Goal: Task Accomplishment & Management: Use online tool/utility

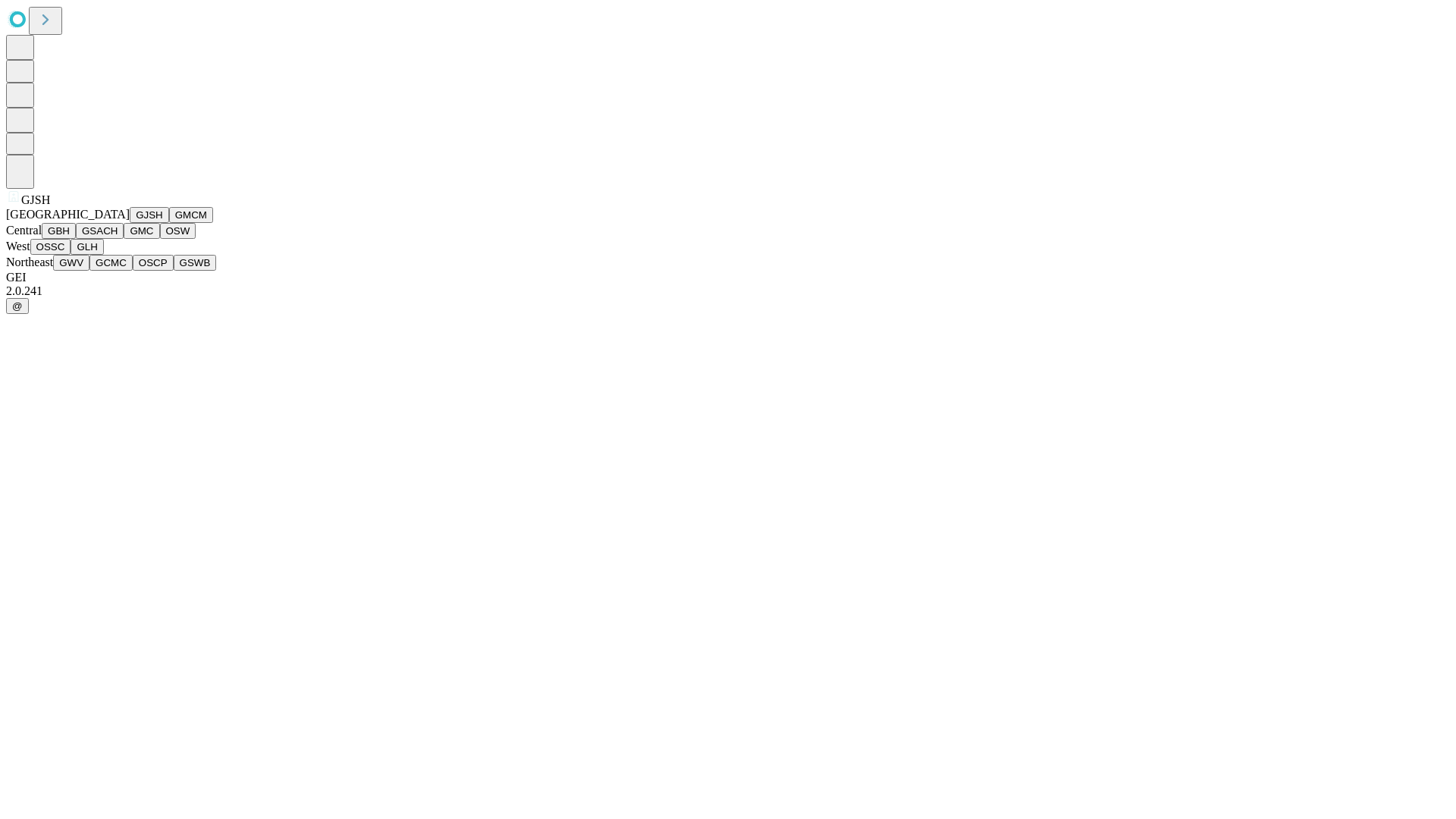
click at [130, 223] on button "GJSH" at bounding box center [149, 214] width 39 height 16
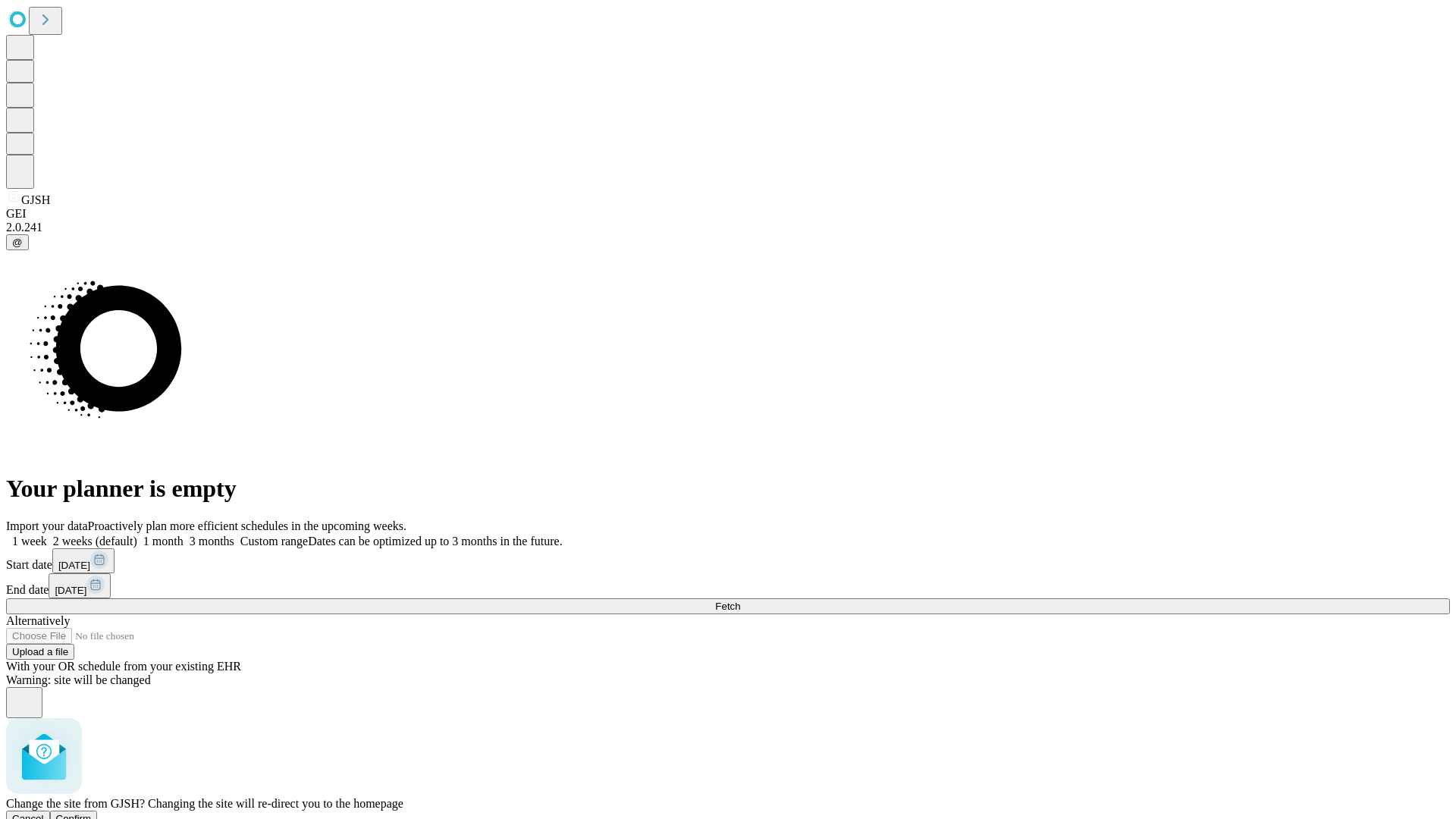
click at [91, 813] on span "Confirm" at bounding box center [73, 818] width 36 height 11
click at [47, 535] on label "1 week" at bounding box center [27, 541] width 41 height 13
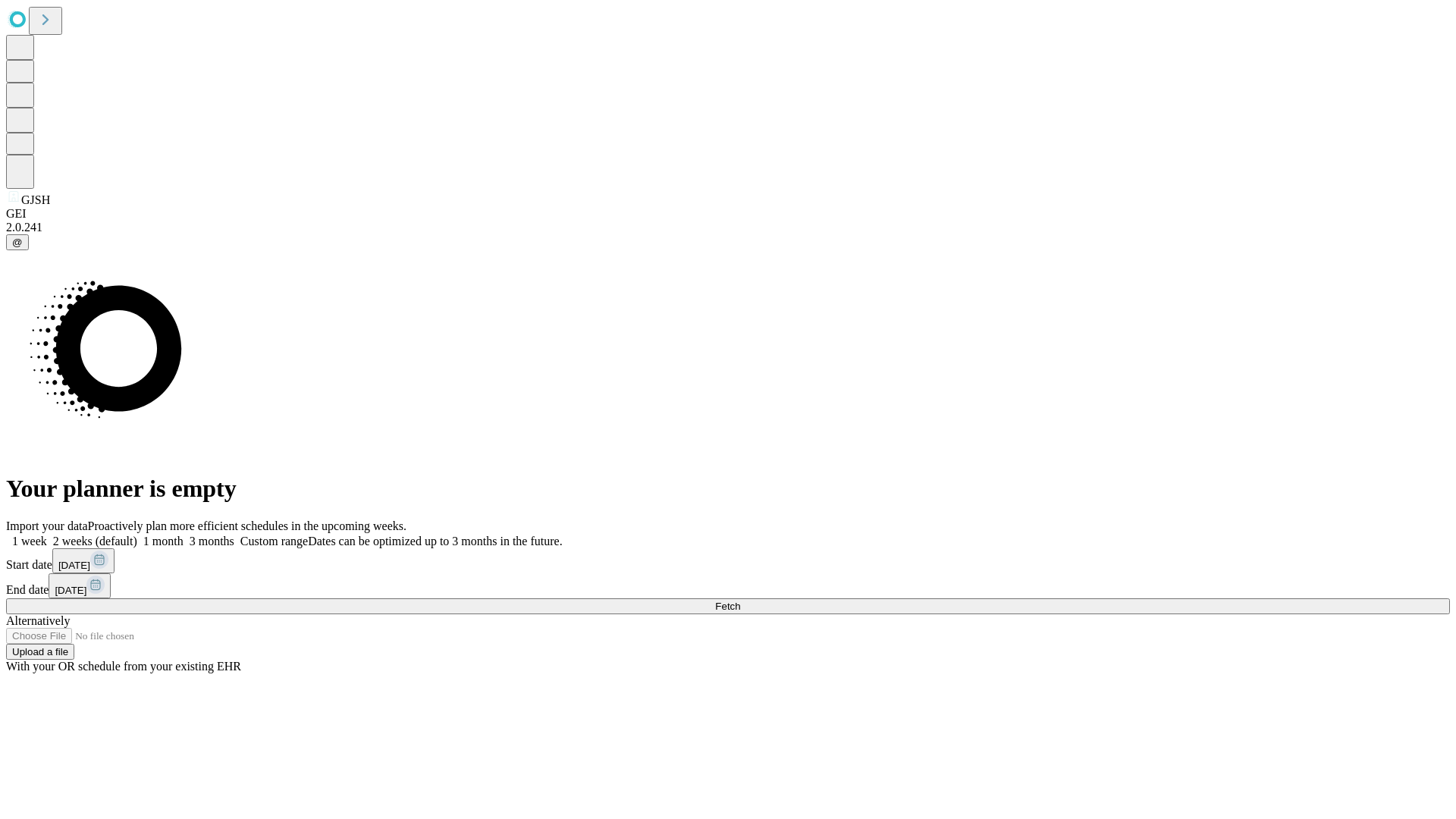
click at [740, 601] on span "Fetch" at bounding box center [727, 606] width 25 height 11
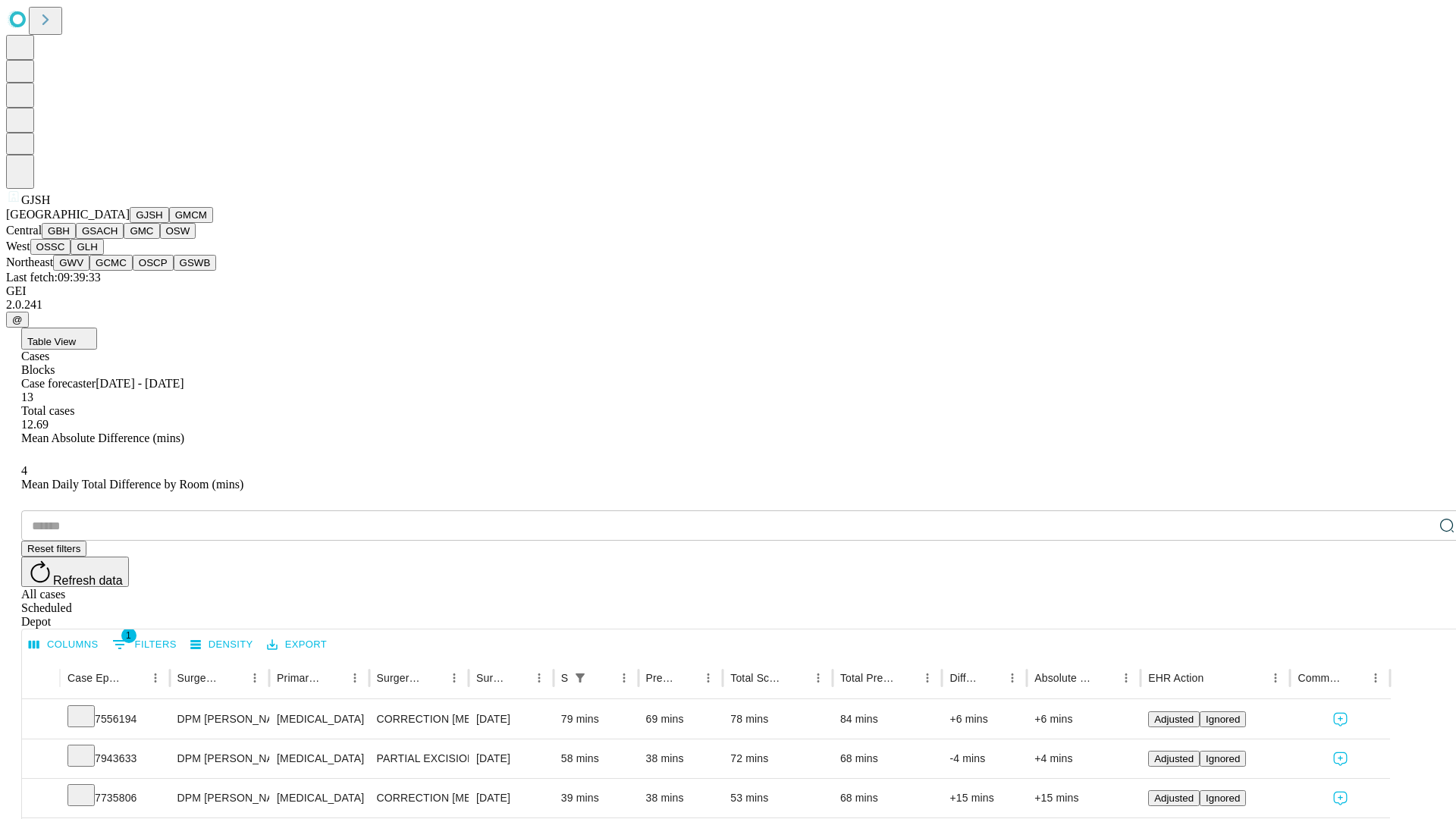
click at [169, 223] on button "GMCM" at bounding box center [191, 214] width 44 height 16
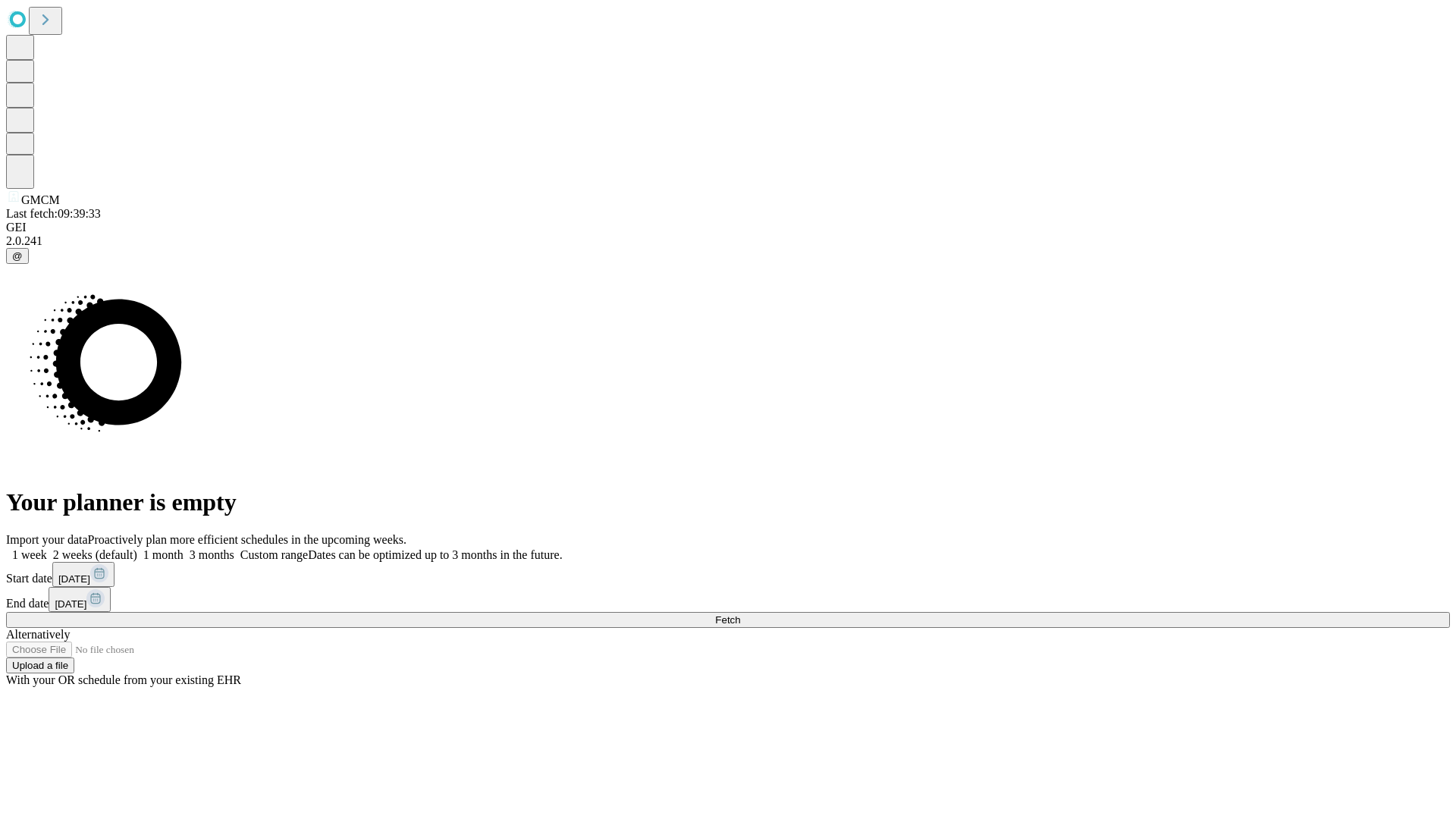
click at [47, 548] on label "1 week" at bounding box center [27, 555] width 41 height 13
click at [740, 614] on span "Fetch" at bounding box center [727, 620] width 25 height 11
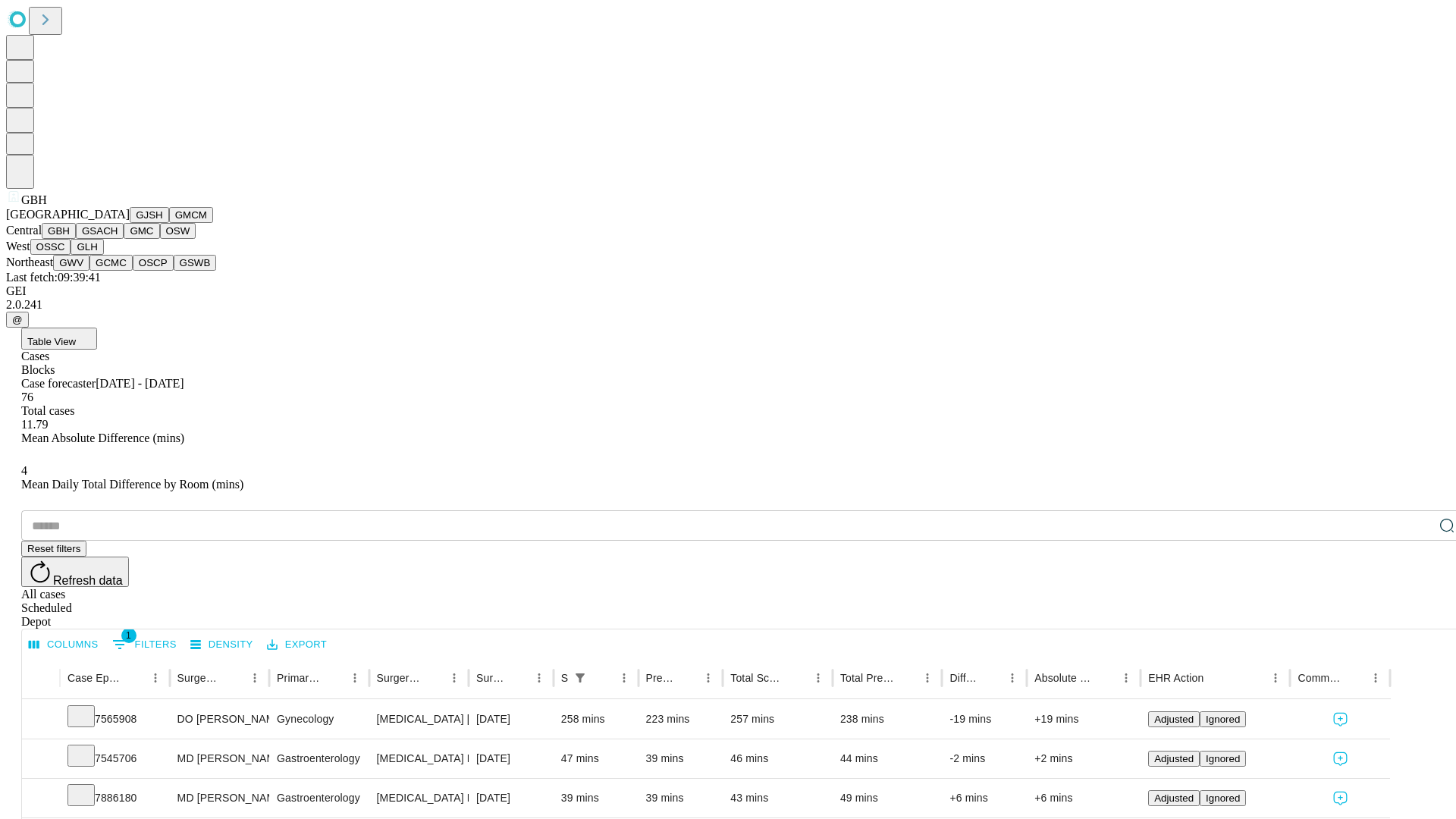
click at [118, 239] on button "GSACH" at bounding box center [100, 230] width 48 height 16
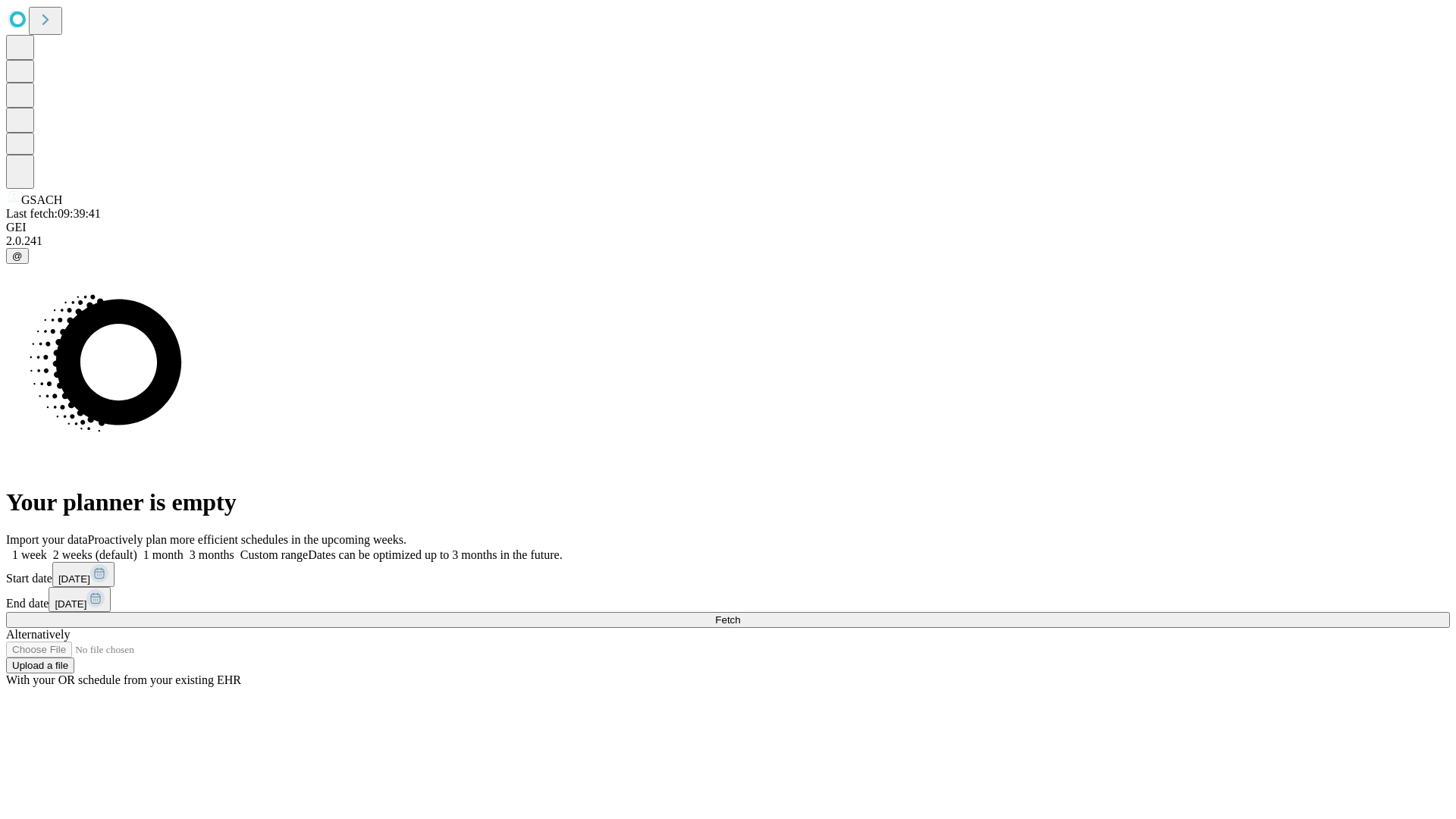
click at [47, 548] on label "1 week" at bounding box center [27, 555] width 41 height 13
click at [740, 614] on span "Fetch" at bounding box center [727, 620] width 25 height 11
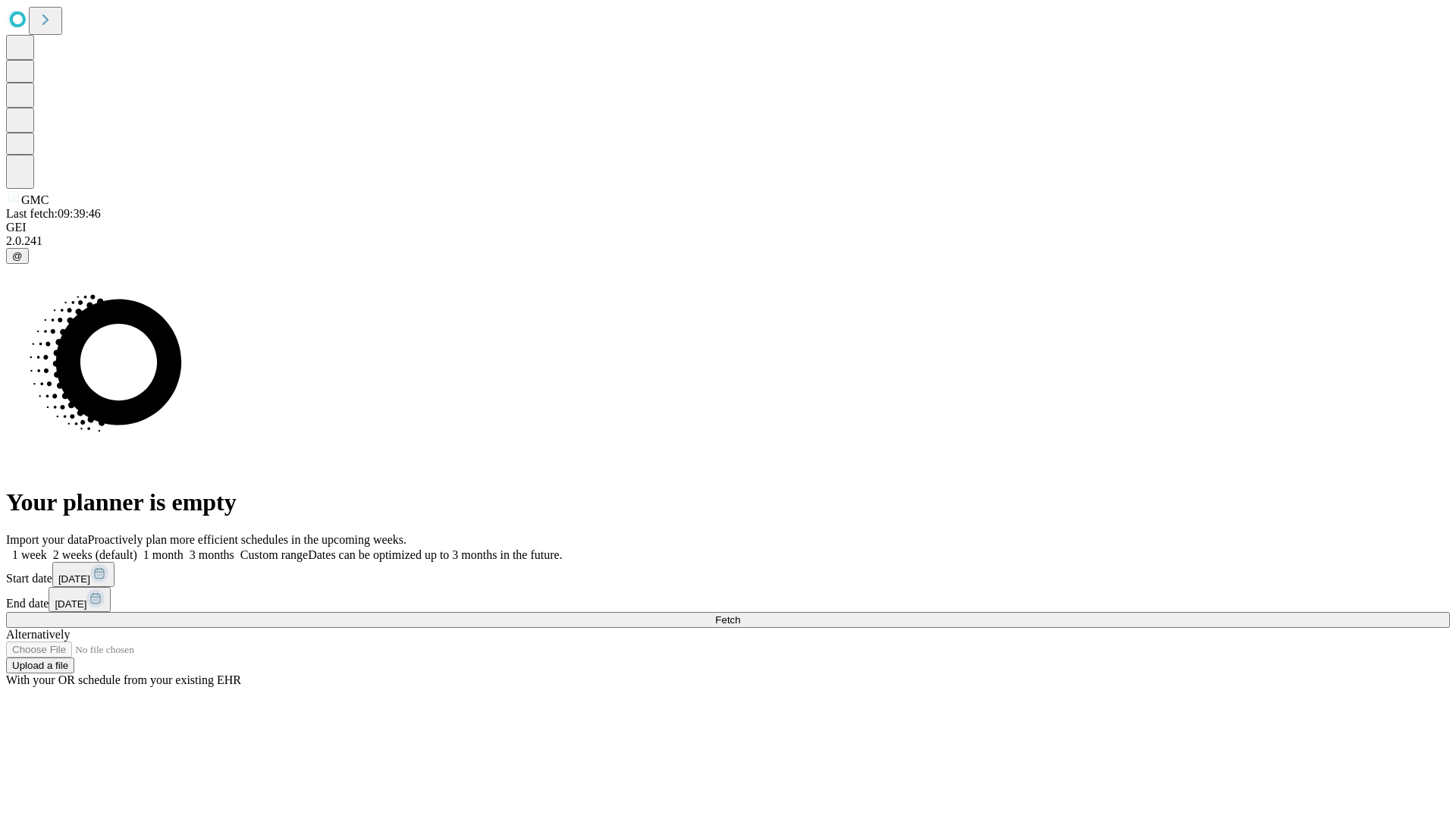
click at [47, 548] on label "1 week" at bounding box center [27, 555] width 41 height 13
click at [740, 614] on span "Fetch" at bounding box center [727, 620] width 25 height 11
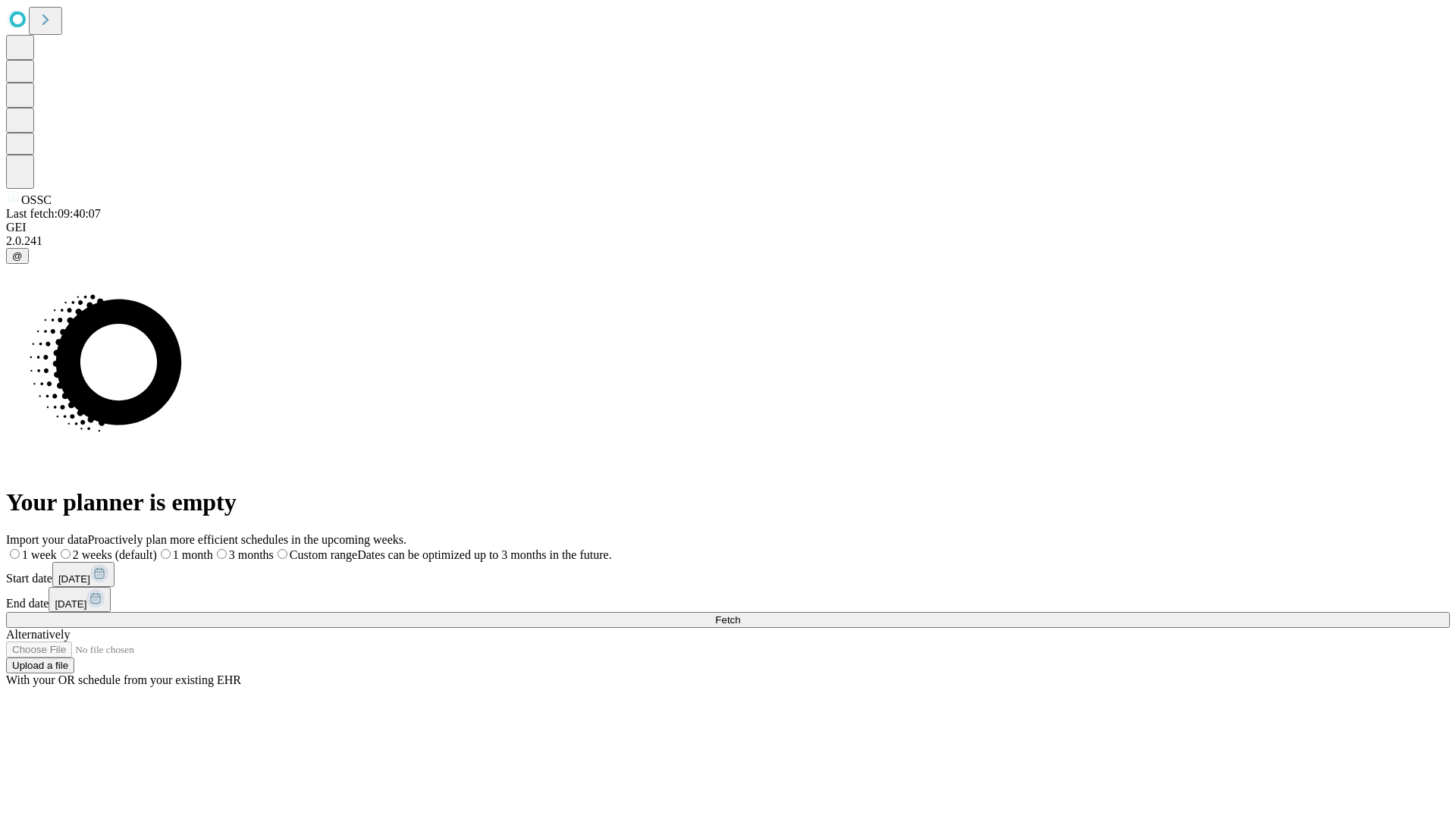
click at [57, 548] on label "1 week" at bounding box center [32, 555] width 51 height 13
click at [740, 614] on span "Fetch" at bounding box center [727, 620] width 25 height 11
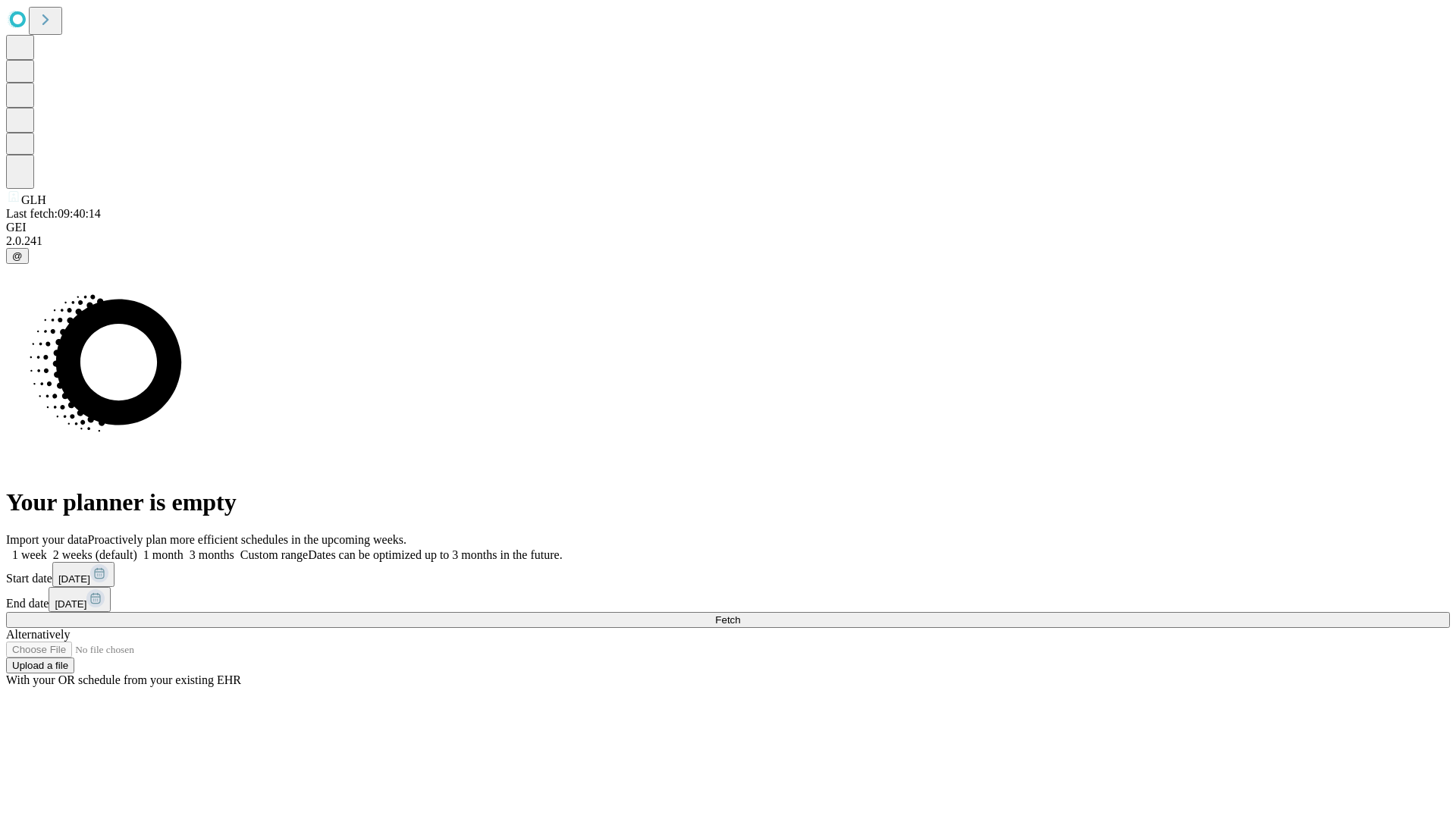
click at [47, 548] on label "1 week" at bounding box center [27, 555] width 41 height 13
click at [740, 614] on span "Fetch" at bounding box center [727, 620] width 25 height 11
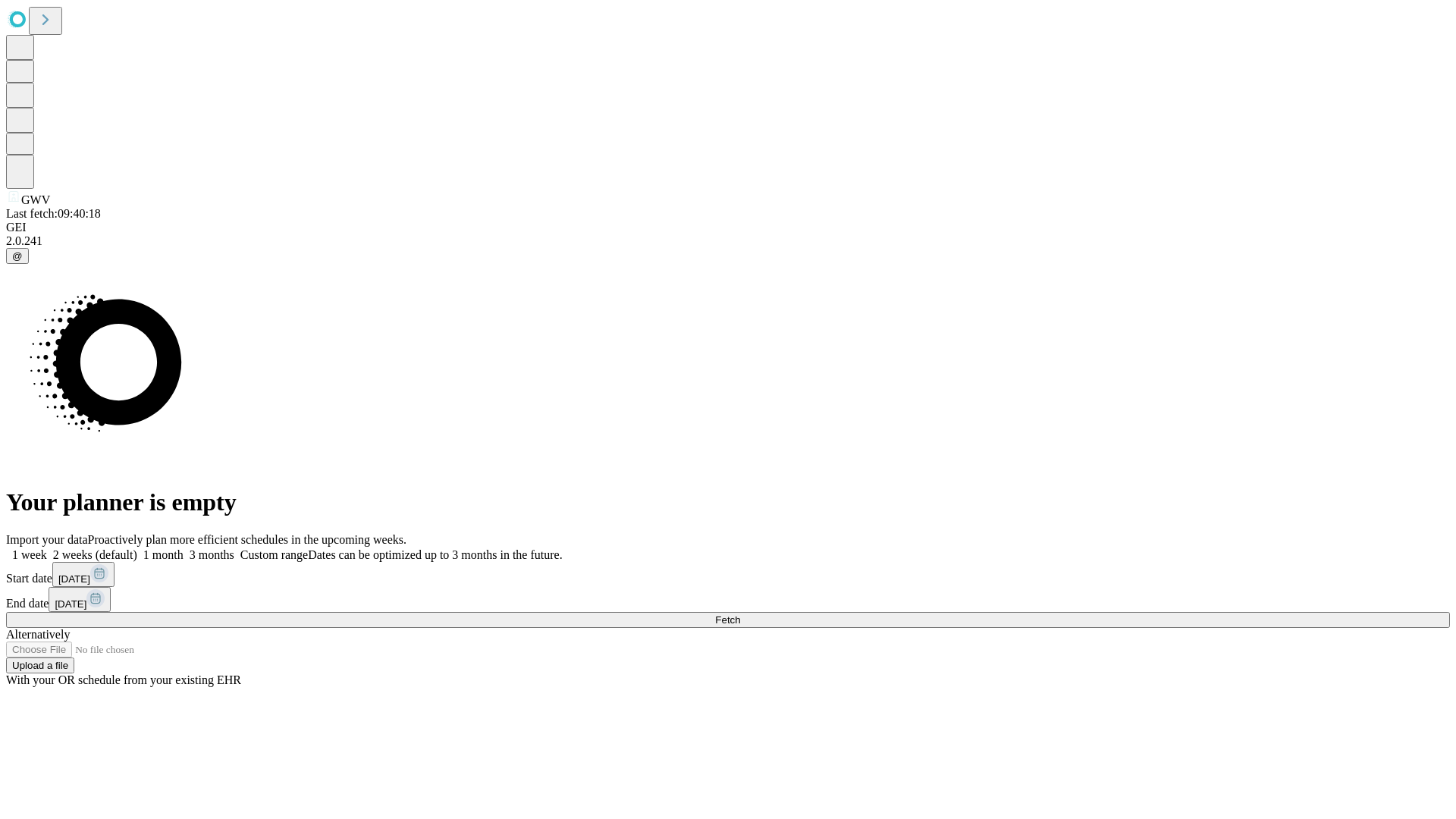
click at [47, 548] on label "1 week" at bounding box center [27, 555] width 41 height 13
click at [740, 614] on span "Fetch" at bounding box center [727, 620] width 25 height 11
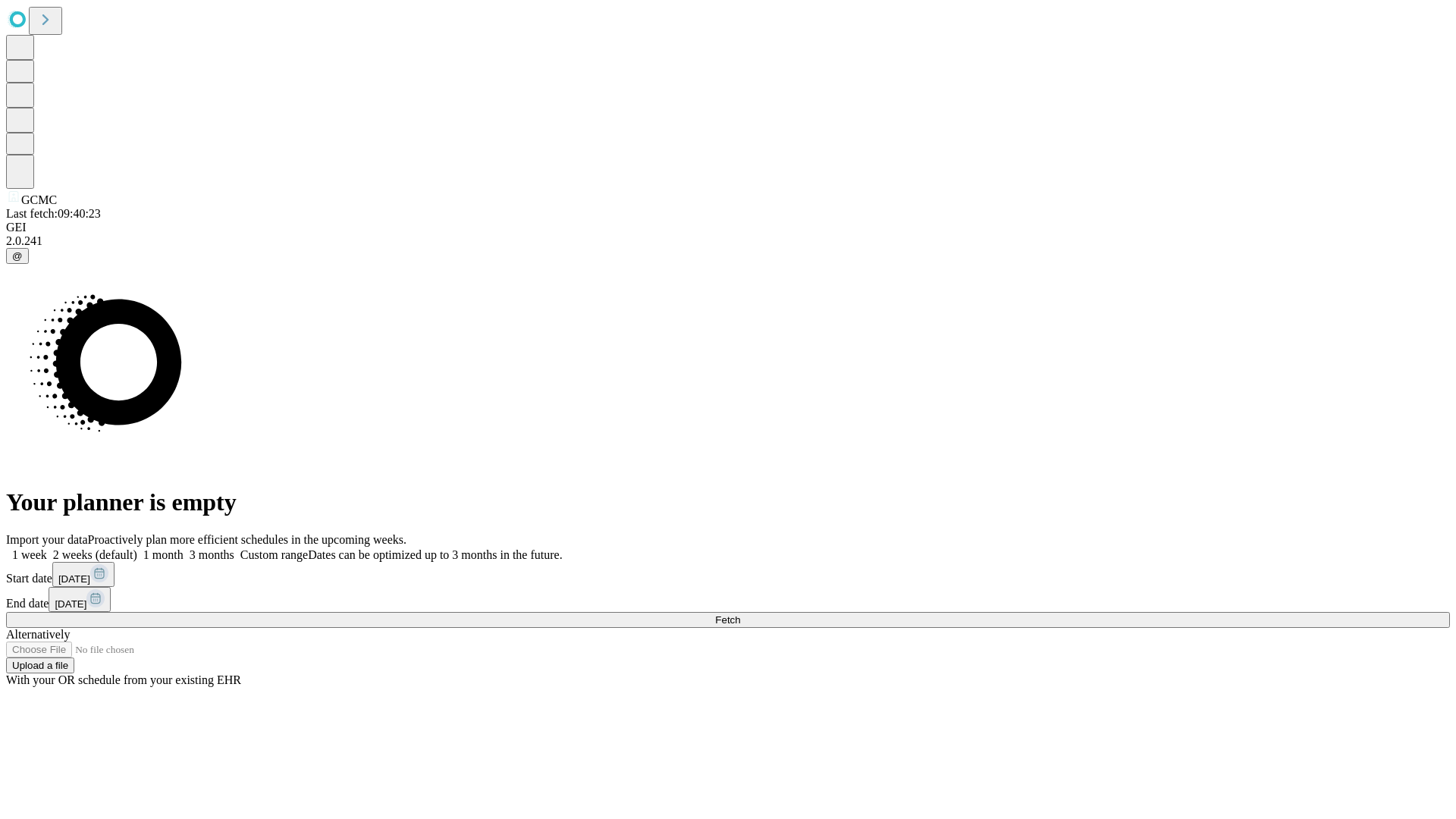
click at [740, 614] on span "Fetch" at bounding box center [727, 620] width 25 height 11
